Goal: Task Accomplishment & Management: Complete application form

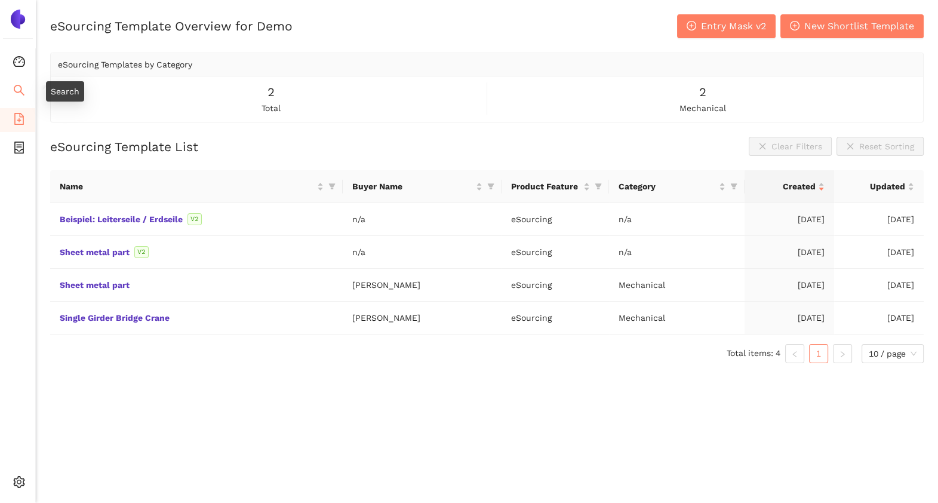
click at [17, 93] on icon "search" at bounding box center [19, 90] width 12 height 12
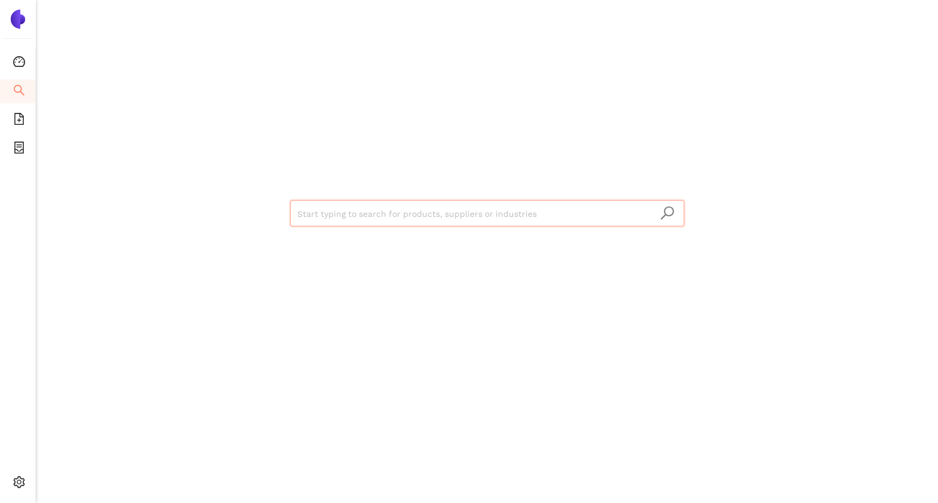
click at [321, 203] on input "search" at bounding box center [487, 214] width 380 height 26
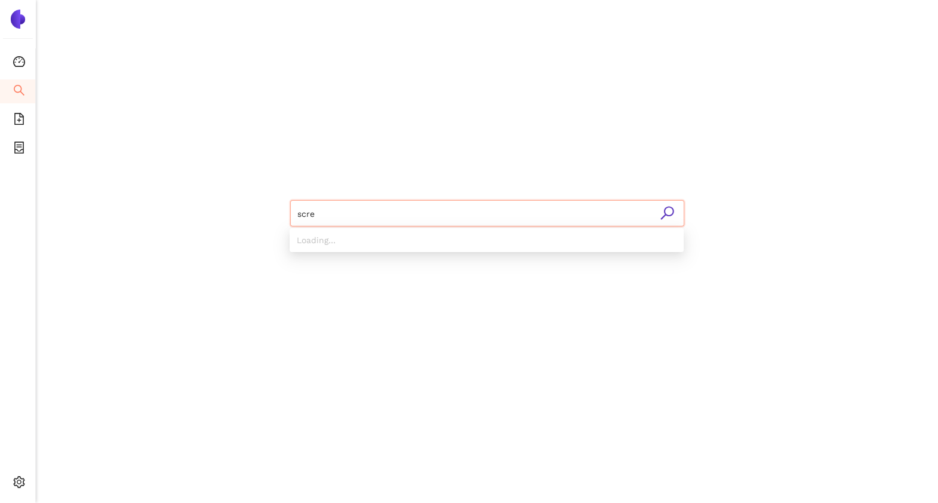
type input "screw"
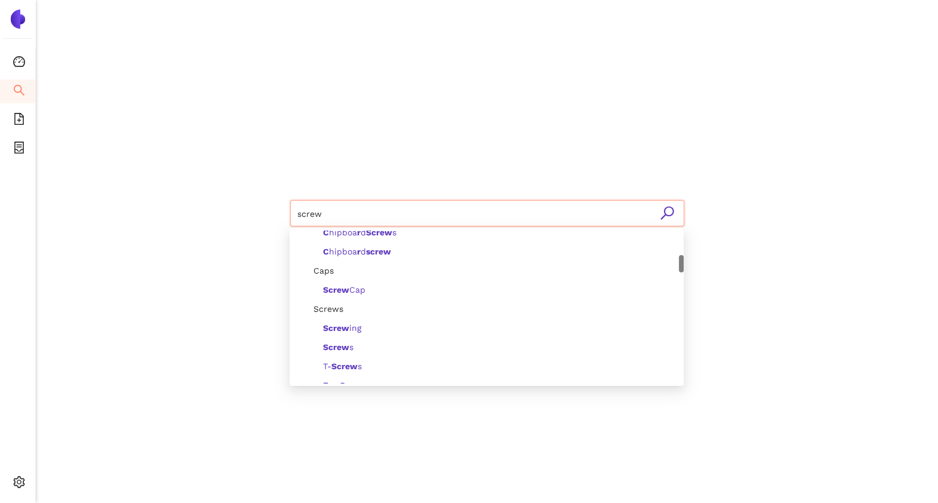
scroll to position [218, 0]
click at [354, 340] on div "Screw s" at bounding box center [490, 346] width 373 height 13
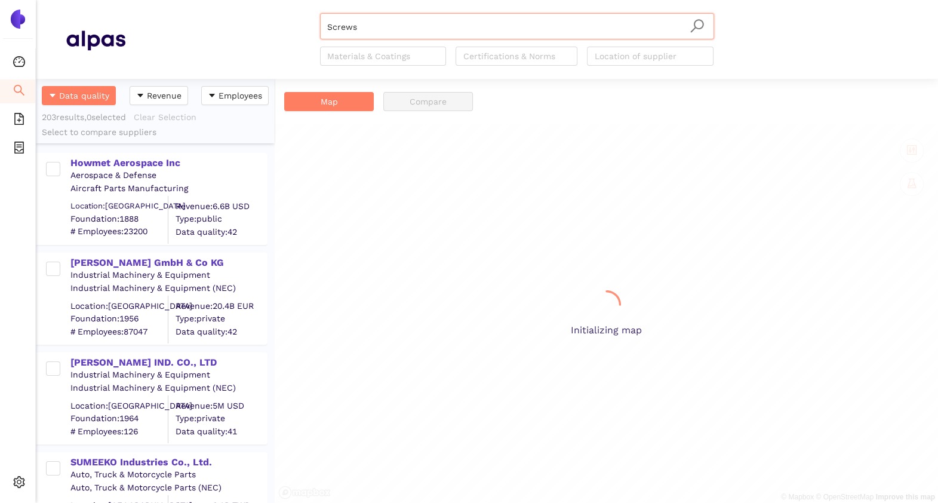
scroll to position [412, 227]
click at [130, 159] on div "Howmet Aerospace Inc" at bounding box center [168, 163] width 196 height 13
click at [160, 162] on div "Howmet Aerospace Inc" at bounding box center [168, 163] width 196 height 13
click at [139, 162] on div "Howmet Aerospace Inc" at bounding box center [168, 163] width 196 height 13
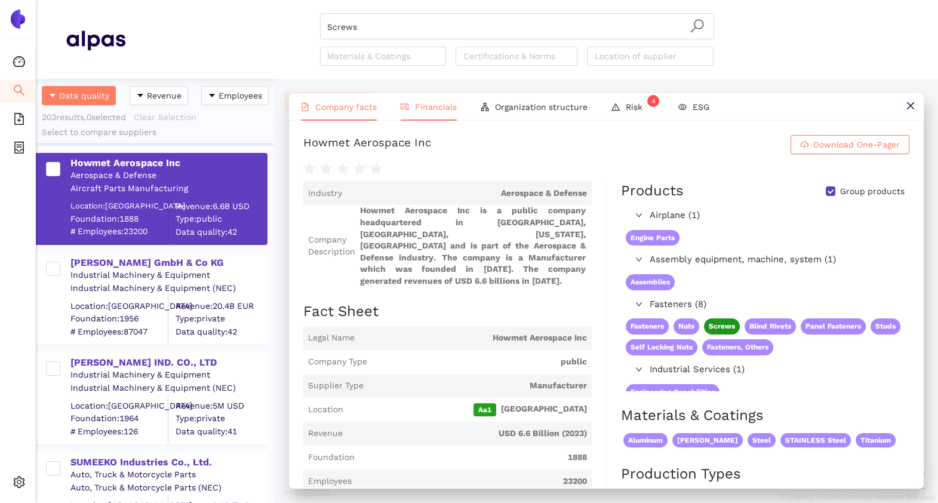
click at [432, 102] on span "Financials" at bounding box center [436, 107] width 42 height 10
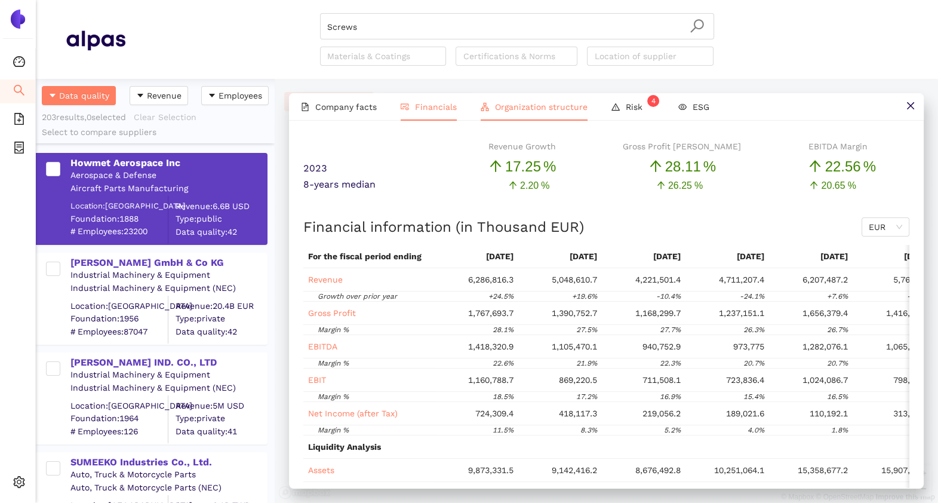
click at [508, 99] on li "Organization structure" at bounding box center [534, 106] width 131 height 27
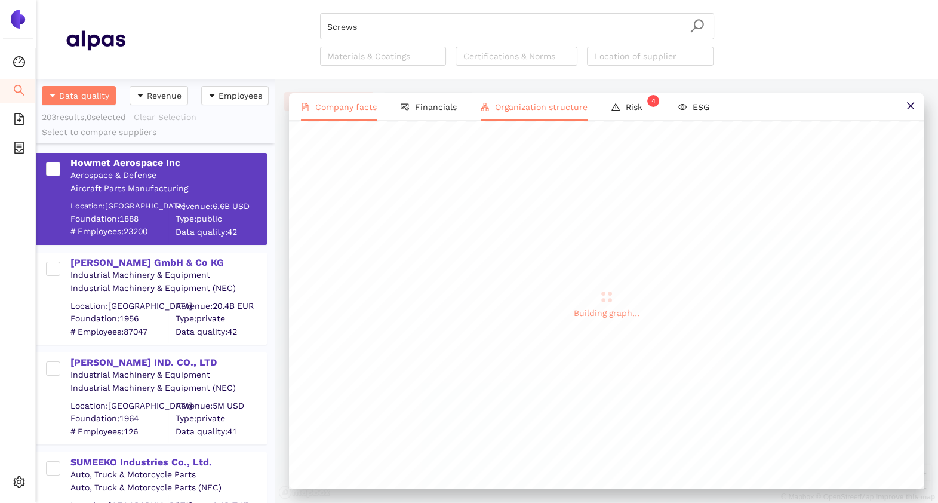
click at [355, 106] on span "Company facts" at bounding box center [346, 107] width 62 height 10
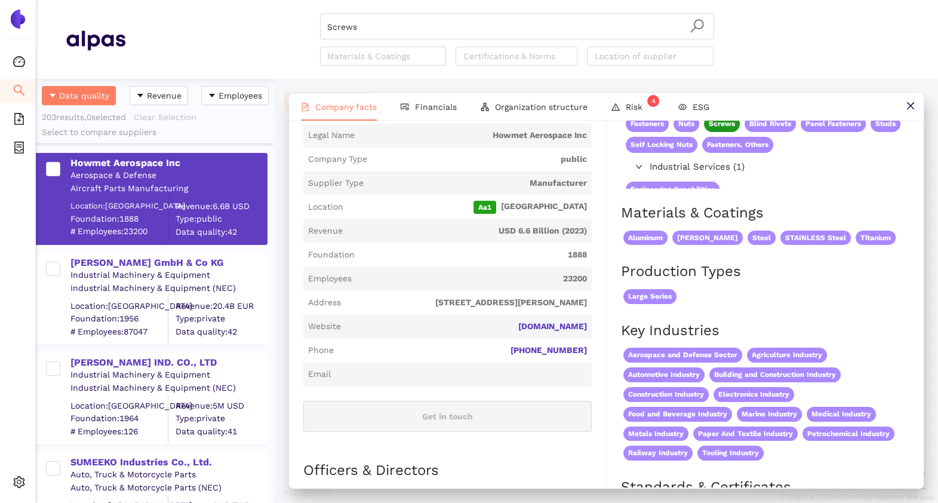
scroll to position [154, 0]
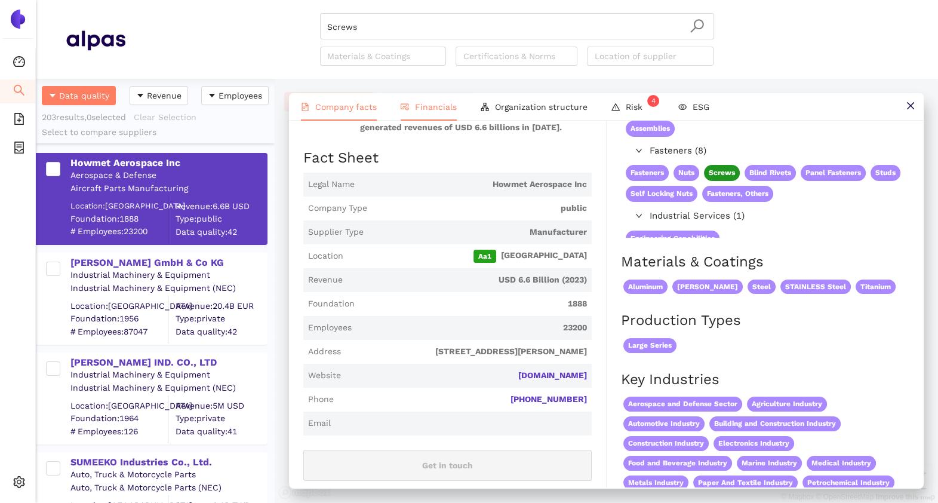
click at [428, 96] on li "Financials" at bounding box center [429, 106] width 80 height 27
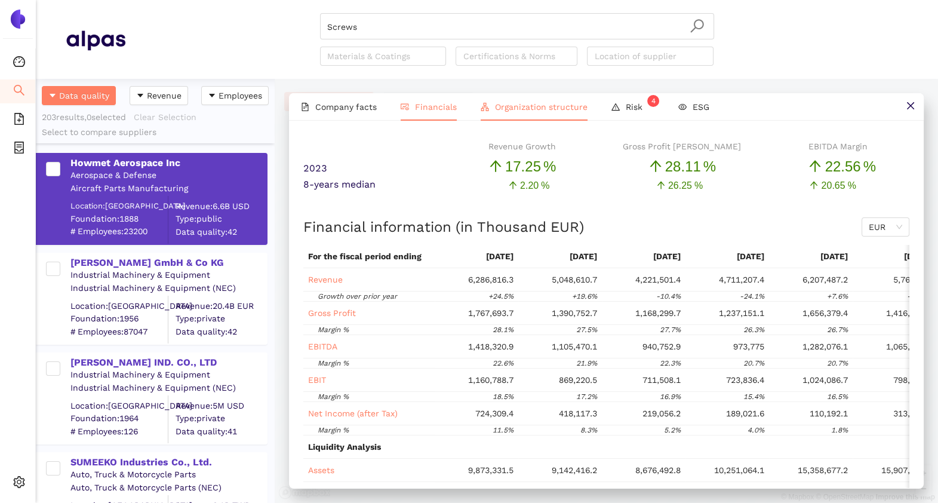
click at [520, 108] on span "Organization structure" at bounding box center [541, 107] width 93 height 10
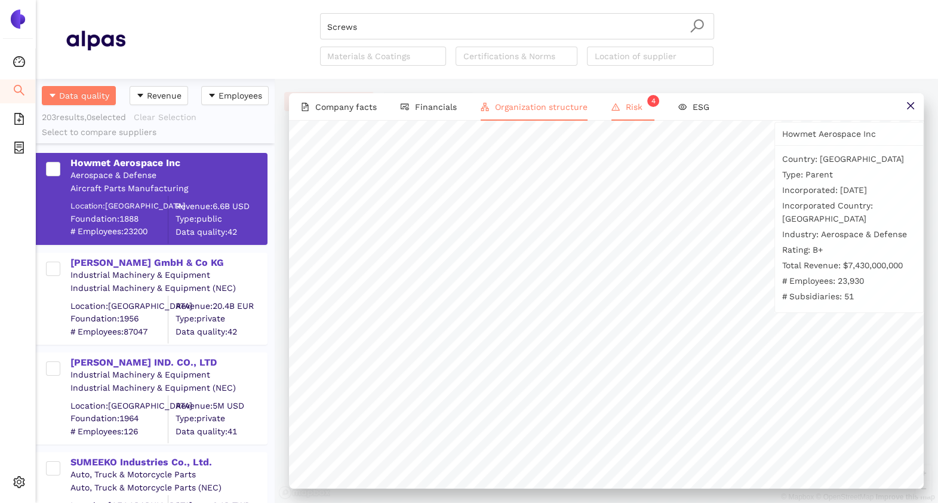
click at [621, 111] on li "Risk 4" at bounding box center [633, 106] width 67 height 27
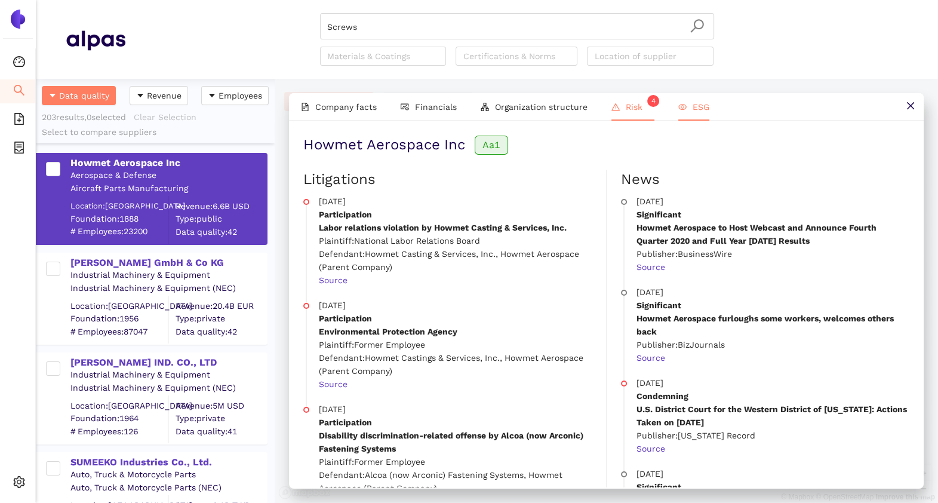
click at [688, 97] on li "ESG" at bounding box center [694, 106] width 55 height 27
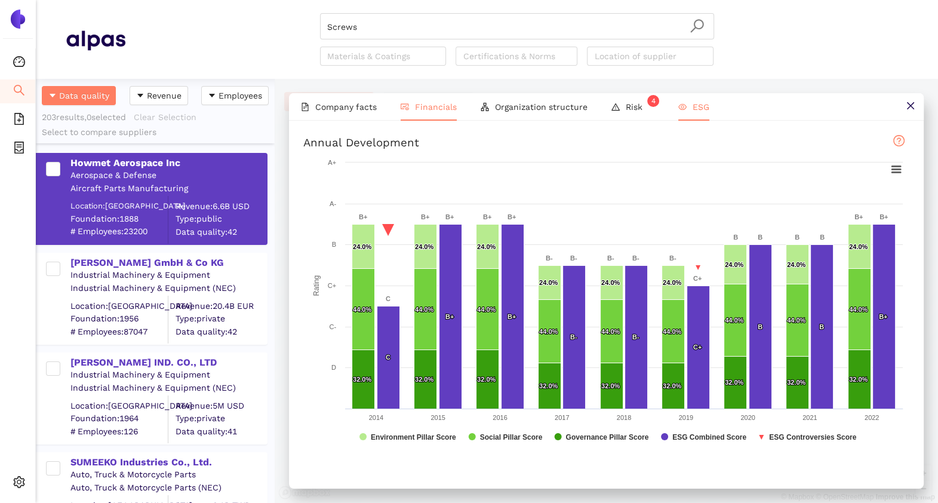
click at [432, 105] on span "Financials" at bounding box center [436, 107] width 42 height 10
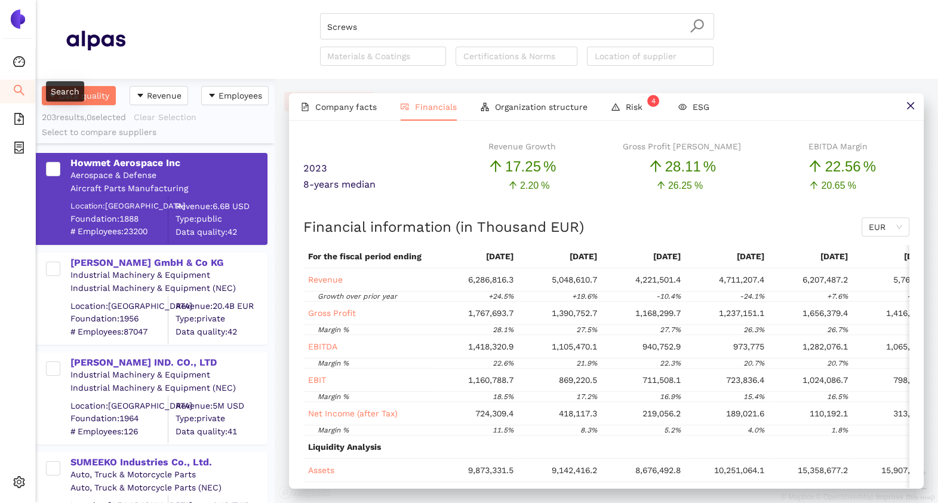
click at [15, 85] on icon "search" at bounding box center [19, 90] width 12 height 12
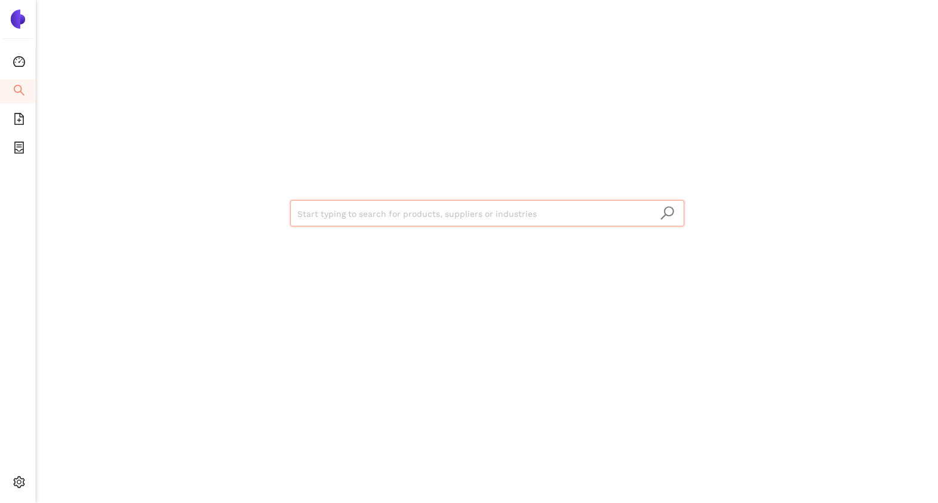
click at [302, 210] on input "search" at bounding box center [487, 214] width 380 height 26
click at [21, 116] on icon "file-add" at bounding box center [19, 119] width 10 height 12
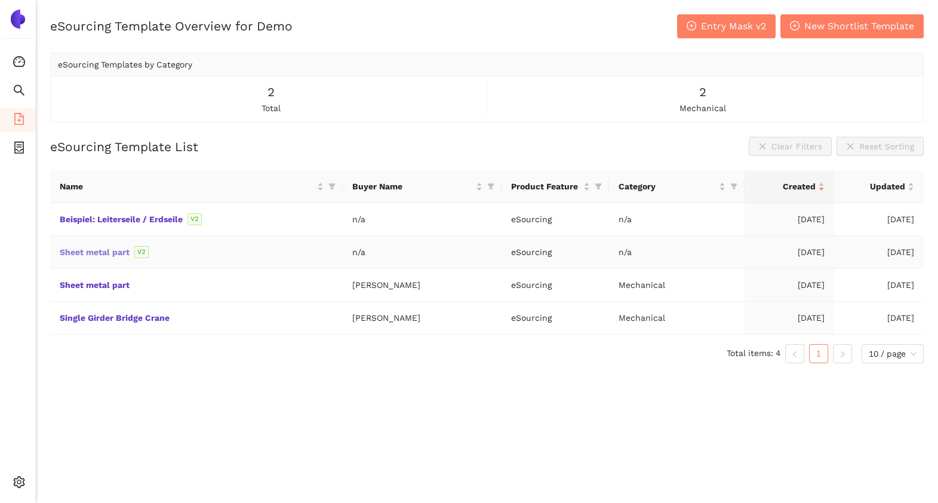
click at [0, 0] on link "Sheet metal part" at bounding box center [0, 0] width 0 height 0
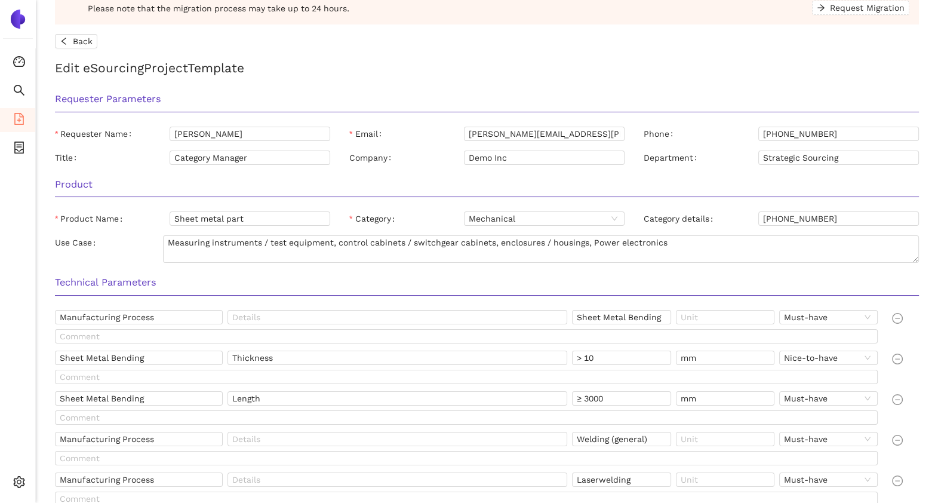
scroll to position [58, 0]
click at [217, 220] on input "Sheet metal part" at bounding box center [250, 218] width 161 height 14
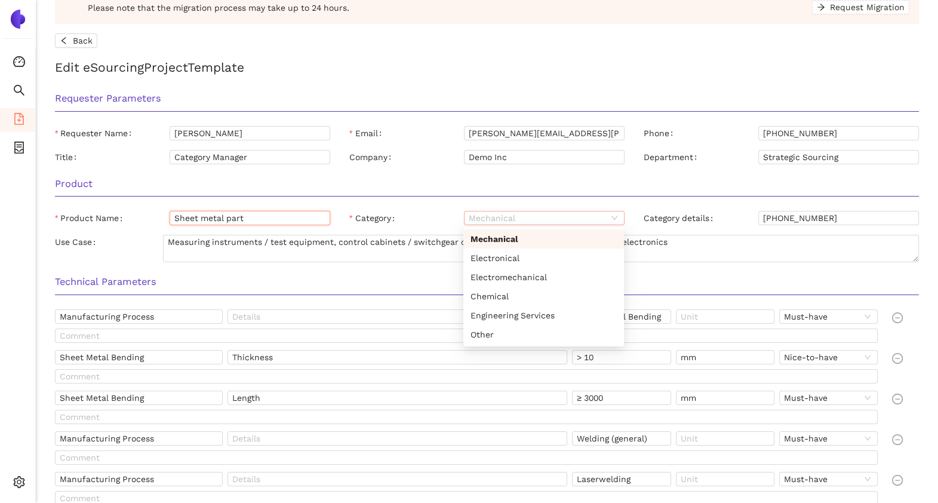
click at [550, 216] on span "Mechanical" at bounding box center [544, 217] width 151 height 13
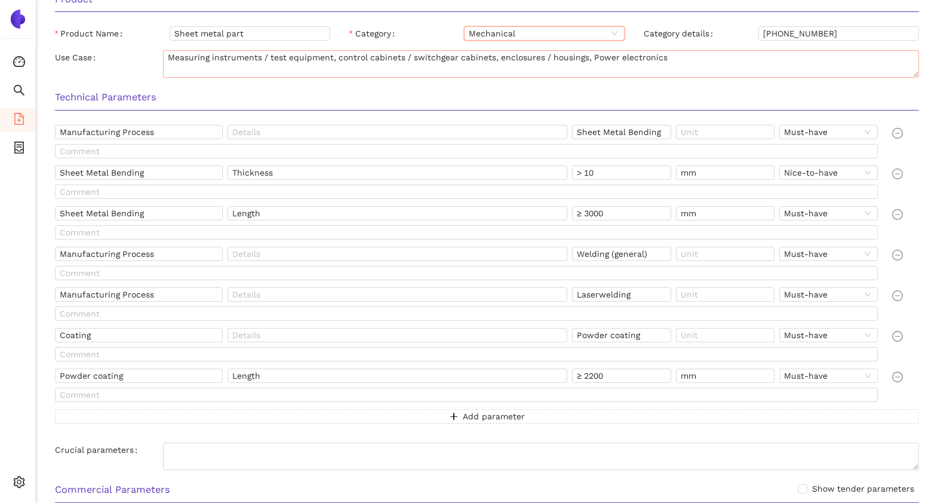
scroll to position [244, 0]
click at [125, 97] on h3 "Technical Parameters" at bounding box center [487, 96] width 864 height 16
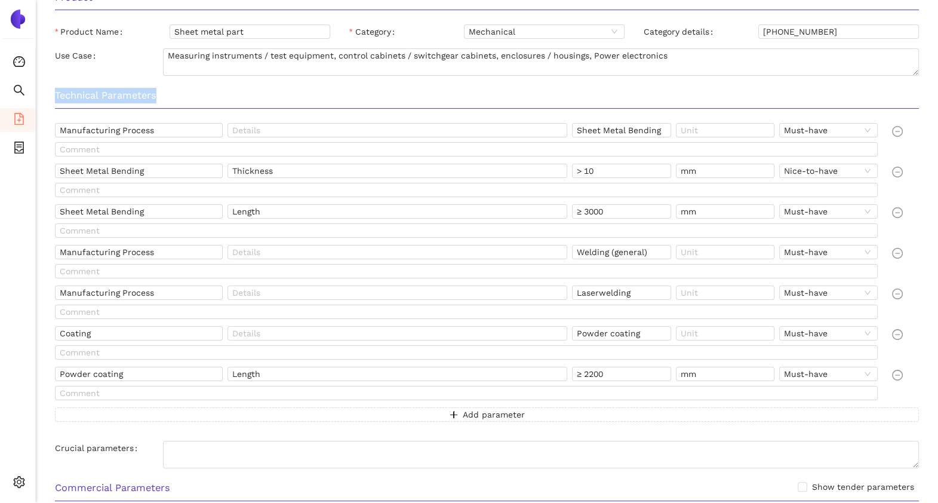
click at [125, 97] on h3 "Technical Parameters" at bounding box center [487, 96] width 864 height 16
click at [818, 126] on span "Must-have" at bounding box center [828, 130] width 89 height 13
click at [441, 415] on button "Add parameter" at bounding box center [487, 414] width 864 height 14
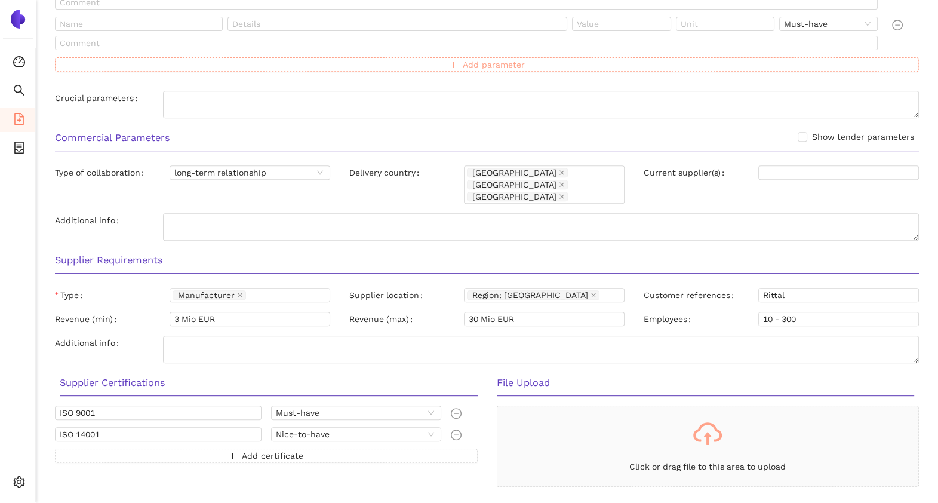
scroll to position [636, 0]
click at [235, 311] on input "3 Mio EUR" at bounding box center [250, 318] width 161 height 14
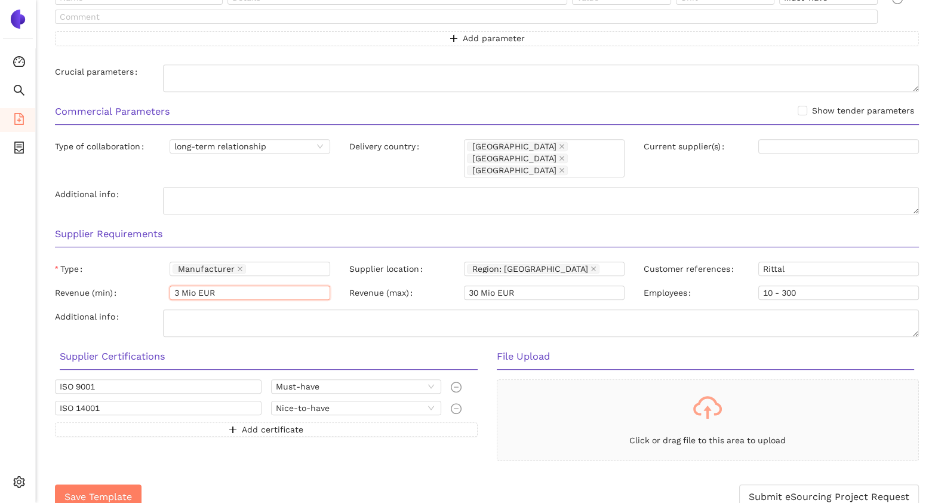
scroll to position [662, 0]
click at [204, 285] on input "3 Mio EUR" at bounding box center [250, 292] width 161 height 14
click at [357, 285] on label "Revenue (max)" at bounding box center [383, 292] width 68 height 14
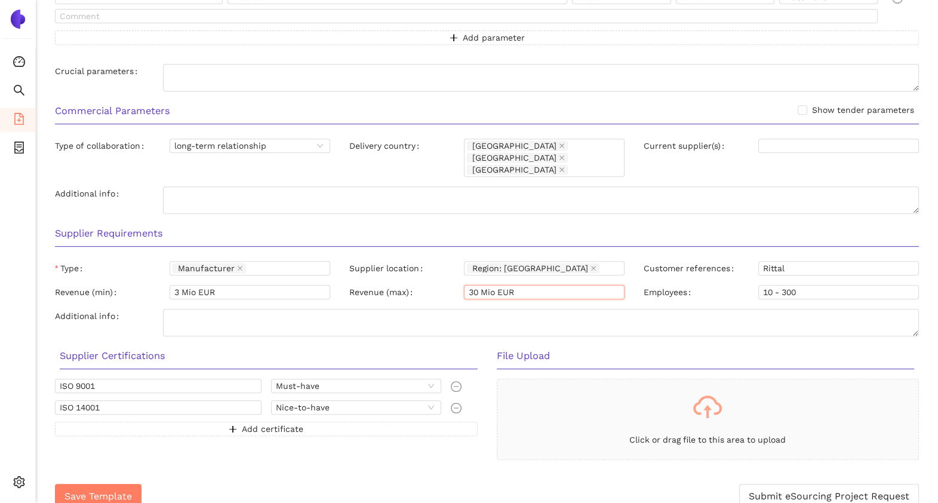
click at [464, 285] on input "30 Mio EUR" at bounding box center [544, 292] width 161 height 14
click at [357, 285] on label "Revenue (max)" at bounding box center [383, 292] width 68 height 14
click at [464, 285] on input "30 Mio EUR" at bounding box center [544, 292] width 161 height 14
click at [357, 285] on label "Revenue (max)" at bounding box center [383, 292] width 68 height 14
click at [464, 285] on input "30 Mio EUR" at bounding box center [544, 292] width 161 height 14
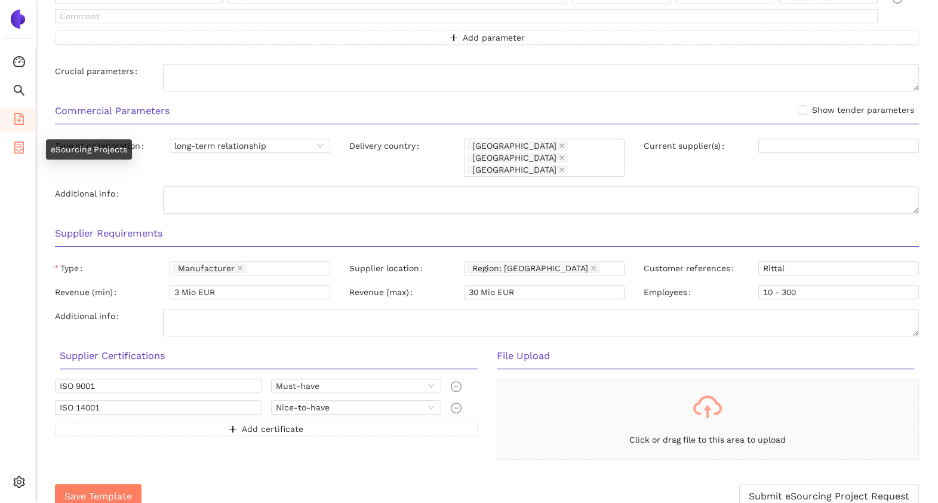
click at [16, 149] on icon "container" at bounding box center [19, 148] width 12 height 12
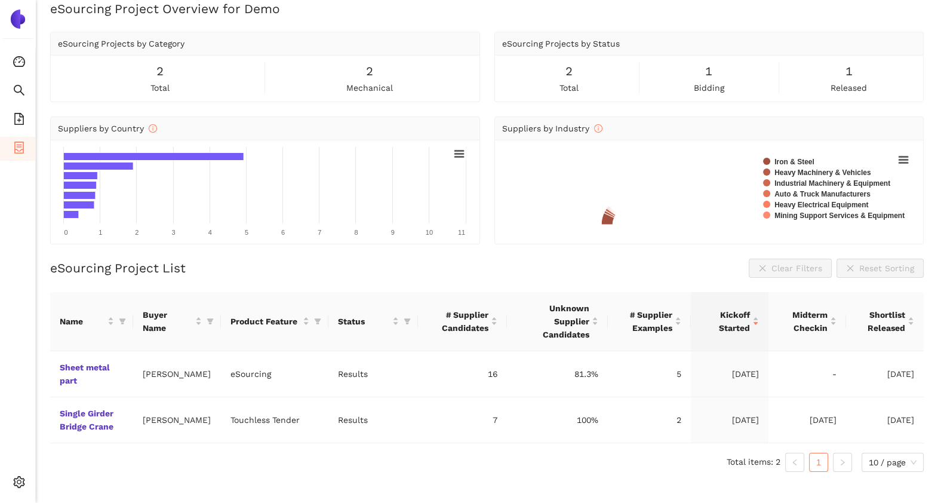
scroll to position [14, 0]
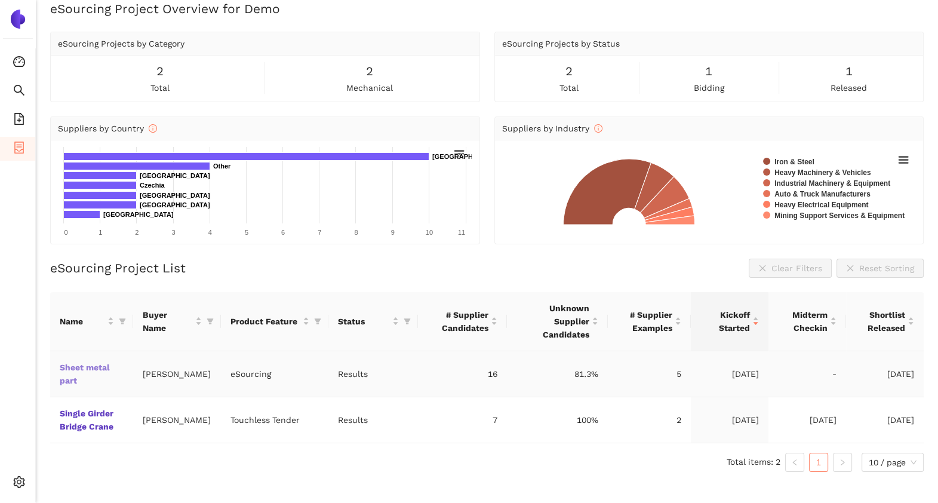
click at [0, 0] on link "Sheet metal part" at bounding box center [0, 0] width 0 height 0
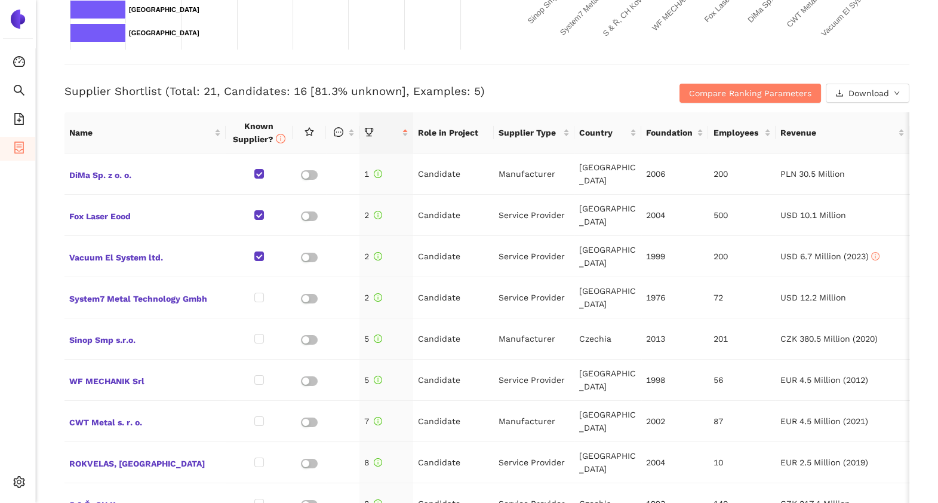
scroll to position [436, 0]
click at [693, 90] on span "Compare Ranking Parameters" at bounding box center [750, 92] width 122 height 13
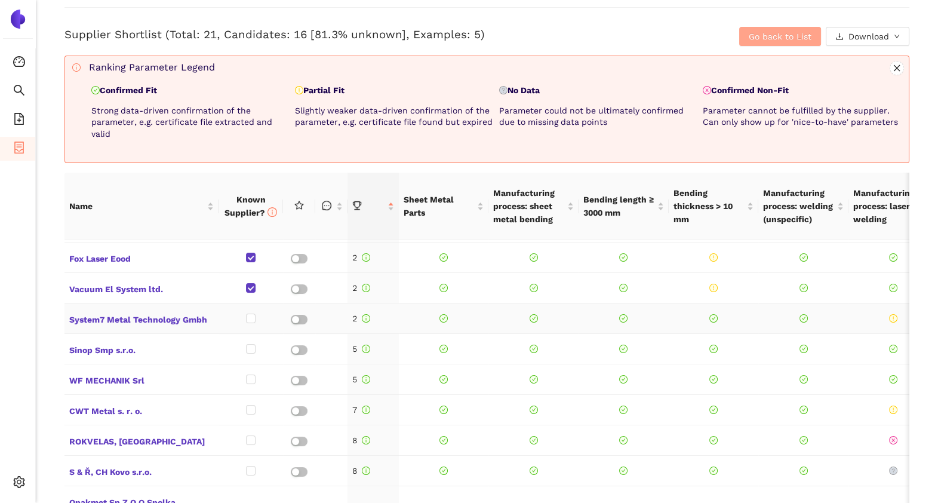
scroll to position [0, 0]
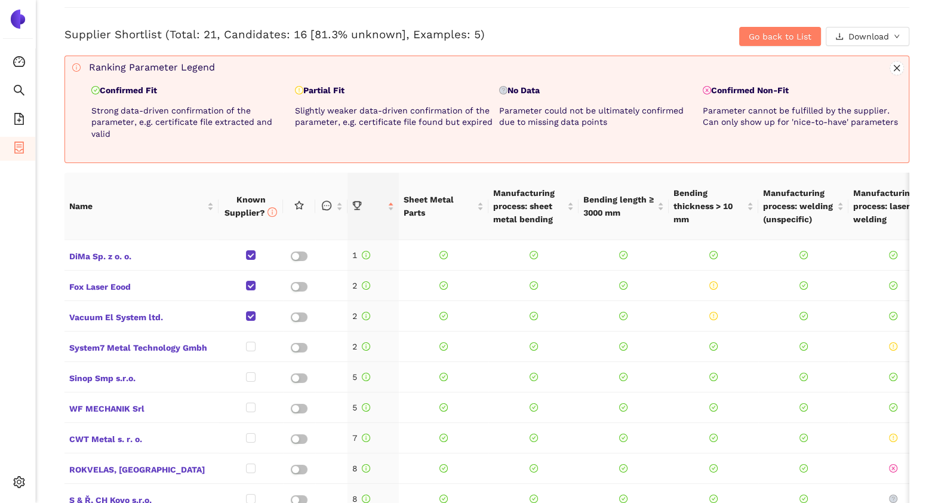
click at [125, 87] on p "Confirmed Fit" at bounding box center [190, 91] width 199 height 12
click at [411, 128] on p "Slightly weaker data-driven confirmation of the parameter, e.g. certificate fil…" at bounding box center [394, 116] width 199 height 23
drag, startPoint x: 339, startPoint y: 119, endPoint x: 345, endPoint y: 128, distance: 10.4
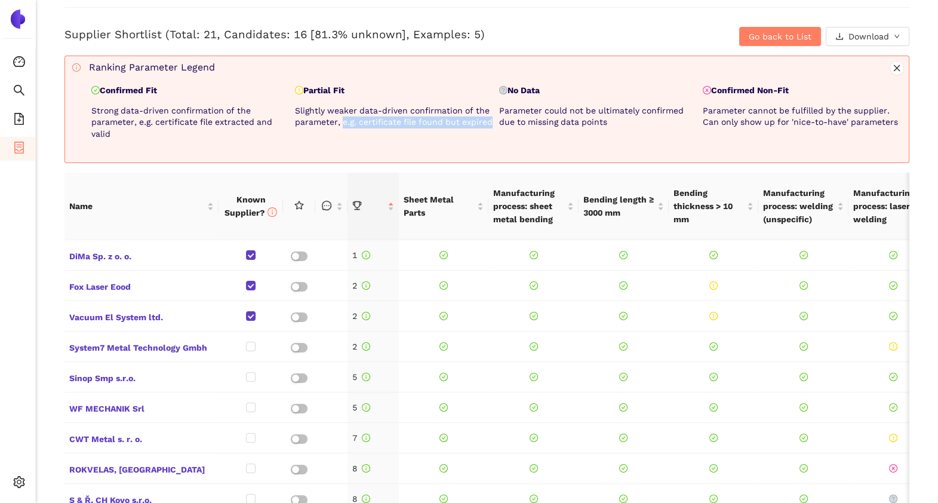
click at [345, 128] on p "Slightly weaker data-driven confirmation of the parameter, e.g. certificate fil…" at bounding box center [394, 116] width 199 height 23
click at [521, 111] on p "Parameter could not be ultimately confirmed due to missing data points" at bounding box center [598, 116] width 199 height 23
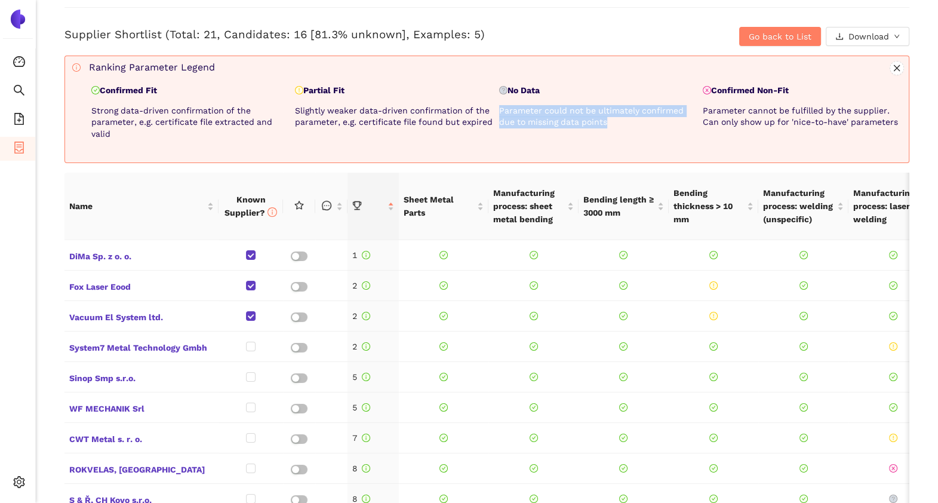
click at [521, 111] on p "Parameter could not be ultimately confirmed due to missing data points" at bounding box center [598, 116] width 199 height 23
click at [721, 108] on p "Parameter cannot be fulfilled by the supplier. Can only show up for 'nice-to-ha…" at bounding box center [802, 116] width 199 height 23
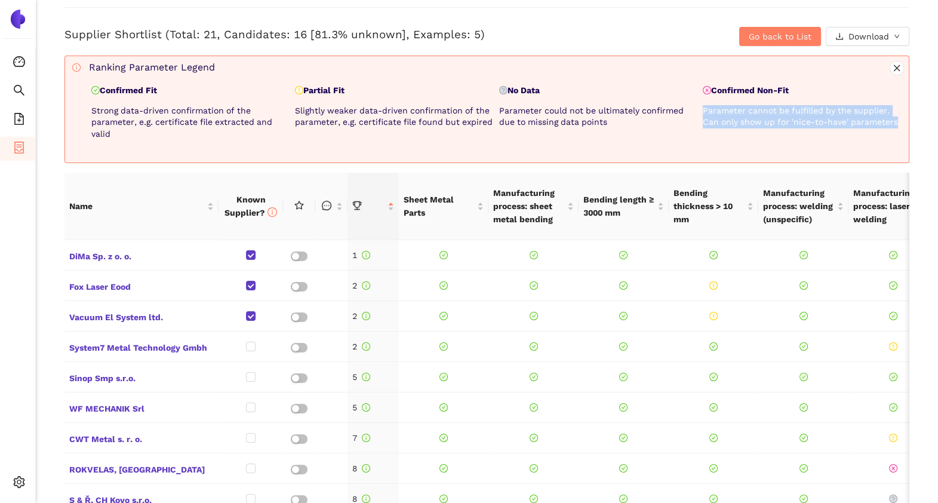
click at [721, 108] on p "Parameter cannot be fulfilled by the supplier. Can only show up for 'nice-to-ha…" at bounding box center [802, 116] width 199 height 23
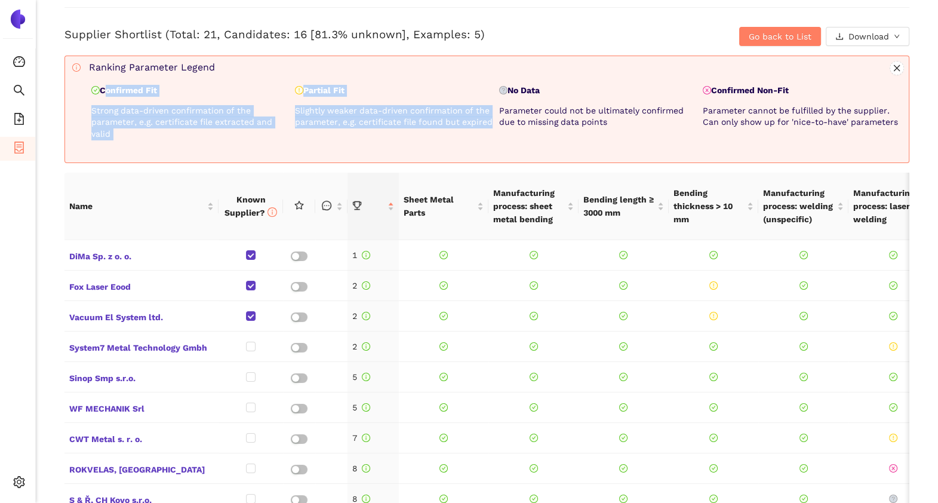
drag, startPoint x: 105, startPoint y: 88, endPoint x: 357, endPoint y: 131, distance: 256.4
click at [357, 131] on div "Confirmed Fit Strong data-driven confirmation of the parameter, e.g. certificat…" at bounding box center [496, 116] width 815 height 63
click at [756, 42] on span "Go back to List" at bounding box center [780, 36] width 63 height 13
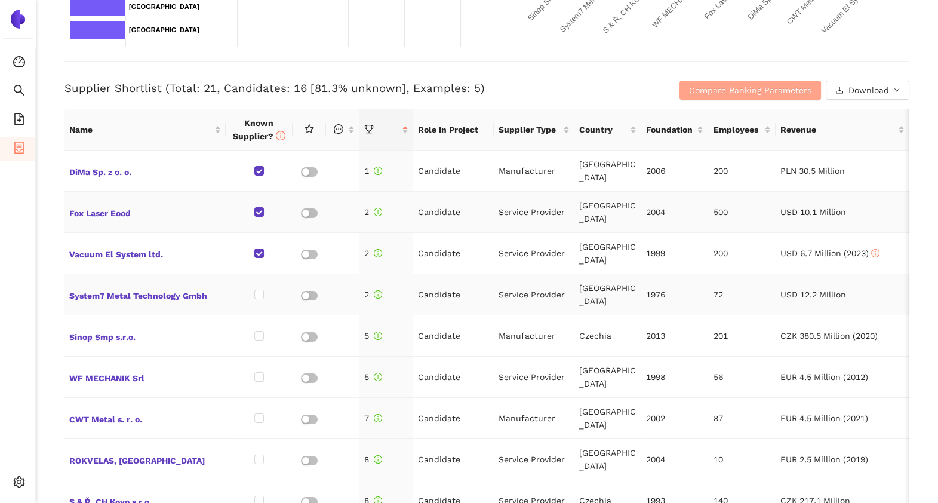
scroll to position [437, 0]
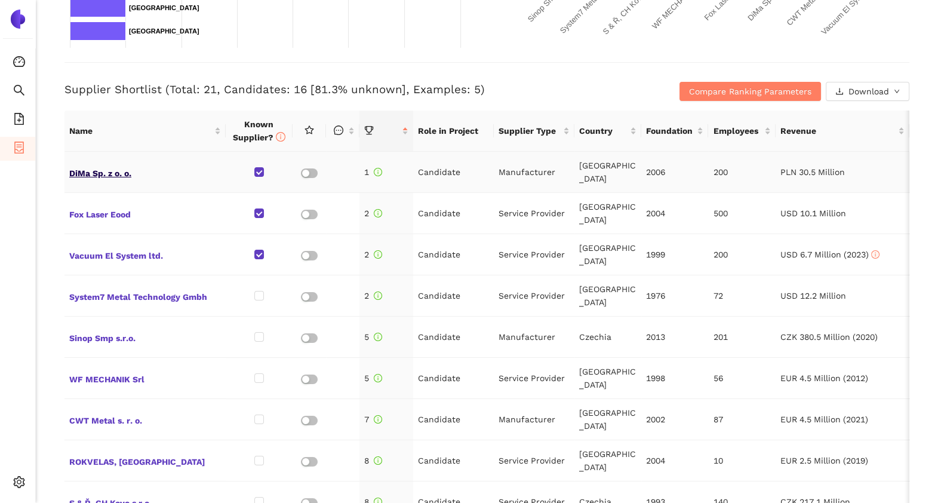
click at [112, 171] on span "DiMa Sp. z o. o." at bounding box center [145, 172] width 152 height 16
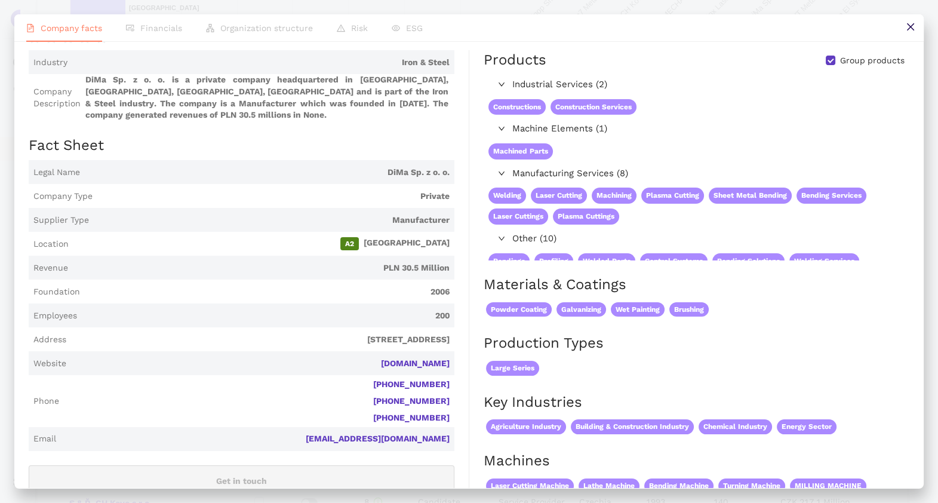
scroll to position [0, 0]
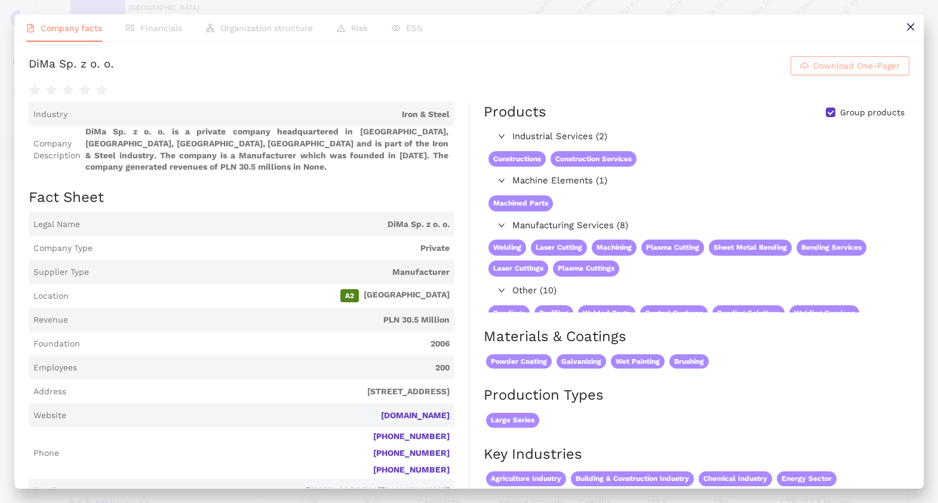
click at [833, 68] on span "Download One-Pager" at bounding box center [857, 65] width 87 height 13
click at [902, 24] on button at bounding box center [910, 27] width 27 height 27
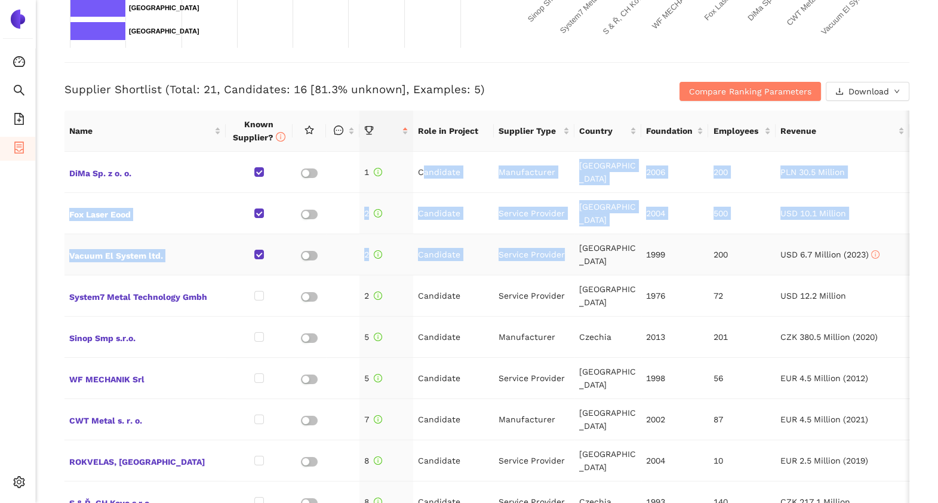
drag, startPoint x: 423, startPoint y: 171, endPoint x: 568, endPoint y: 264, distance: 172.5
click at [568, 264] on td "Service Provider" at bounding box center [534, 254] width 81 height 41
click at [518, 214] on td "Service Provider" at bounding box center [534, 213] width 81 height 41
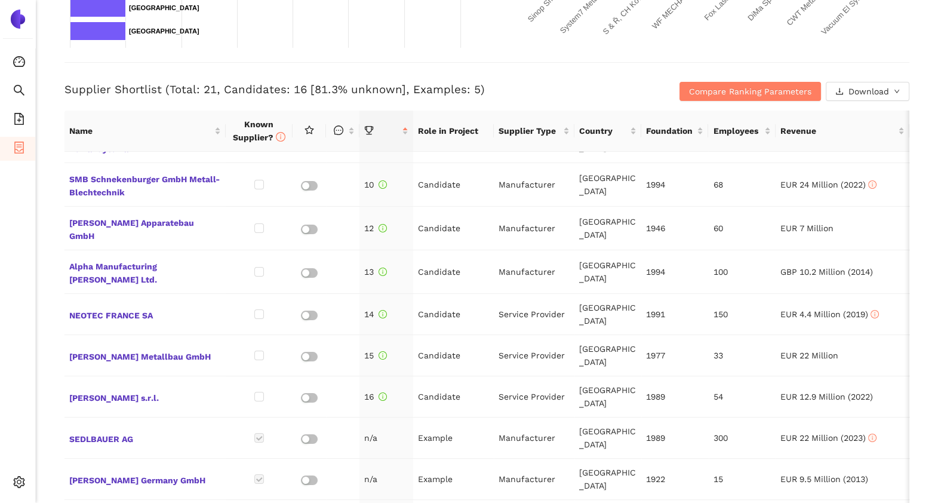
scroll to position [453, 0]
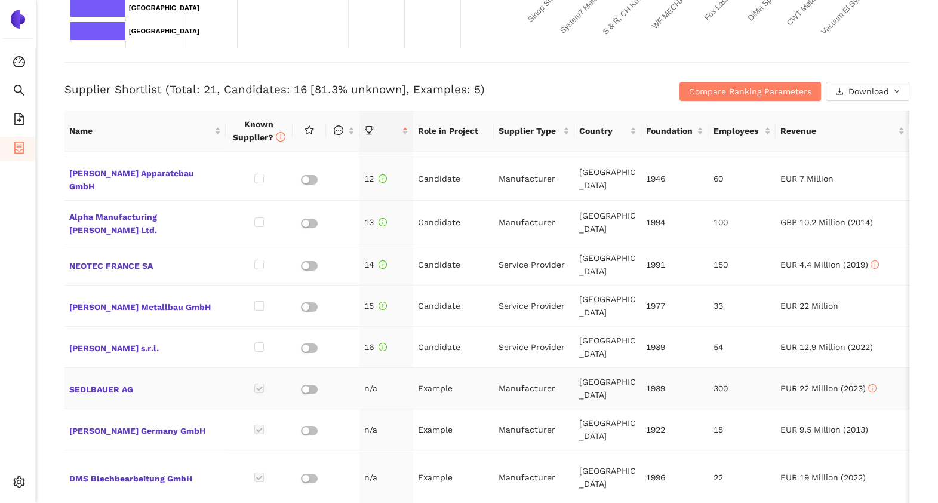
click at [432, 381] on td "Example" at bounding box center [453, 388] width 81 height 41
click at [360, 382] on td "n/a" at bounding box center [387, 388] width 54 height 41
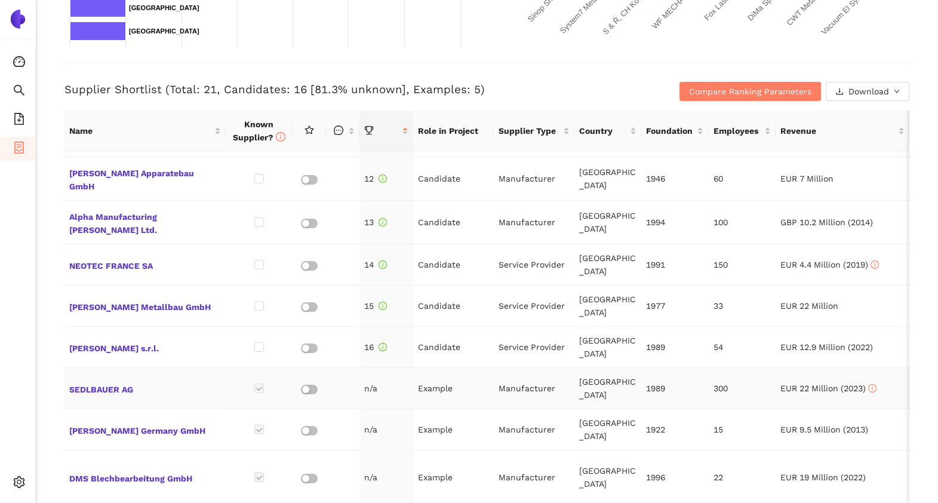
click at [373, 382] on td "n/a" at bounding box center [387, 388] width 54 height 41
click at [393, 386] on td "n/a" at bounding box center [387, 388] width 54 height 41
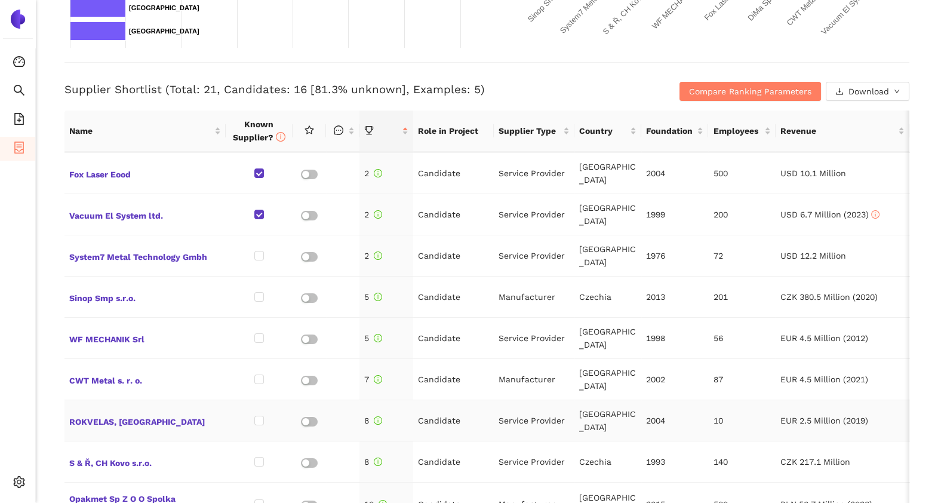
scroll to position [0, 0]
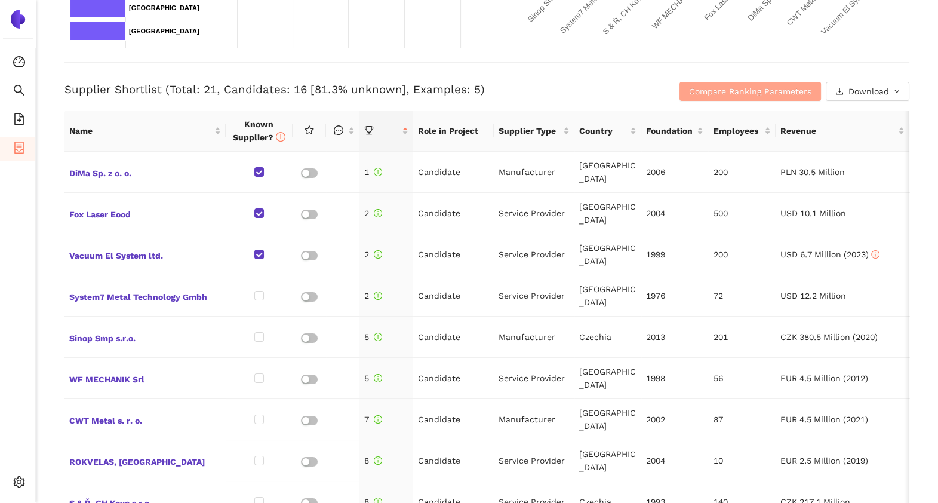
click at [680, 87] on button "Compare Ranking Parameters" at bounding box center [751, 91] width 142 height 19
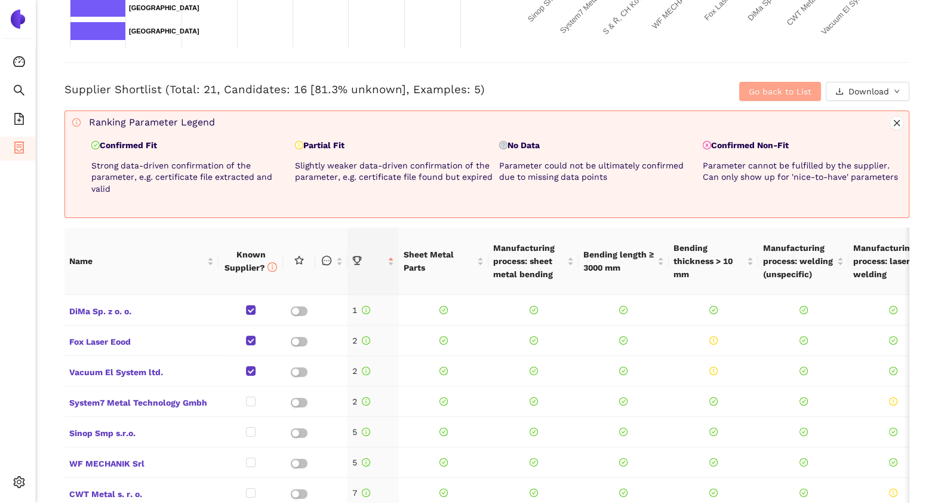
click at [749, 94] on span "Go back to List" at bounding box center [780, 91] width 63 height 13
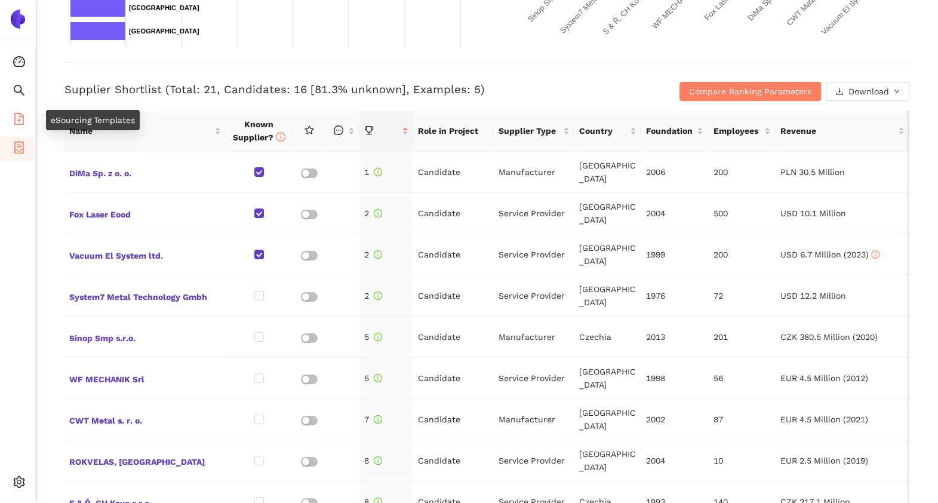
click at [18, 116] on icon "file-add" at bounding box center [19, 119] width 12 height 12
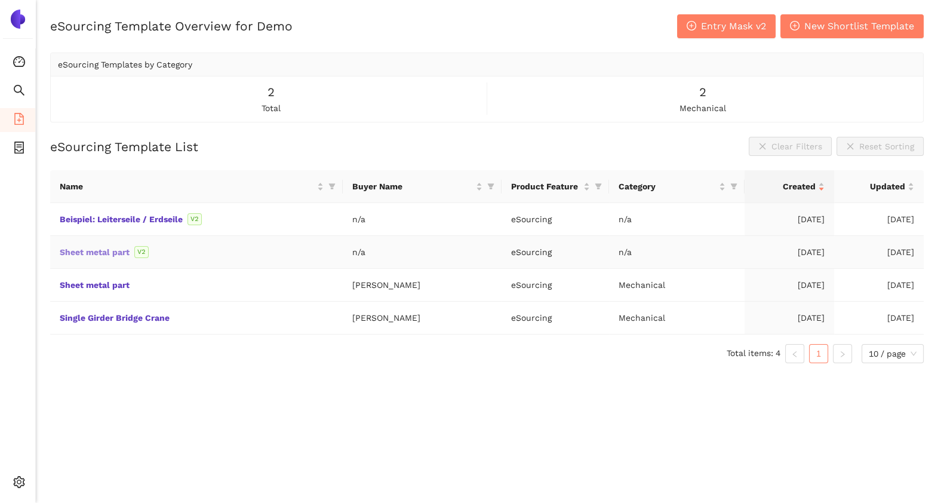
click at [0, 0] on link "Sheet metal part" at bounding box center [0, 0] width 0 height 0
